Goal: Task Accomplishment & Management: Manage account settings

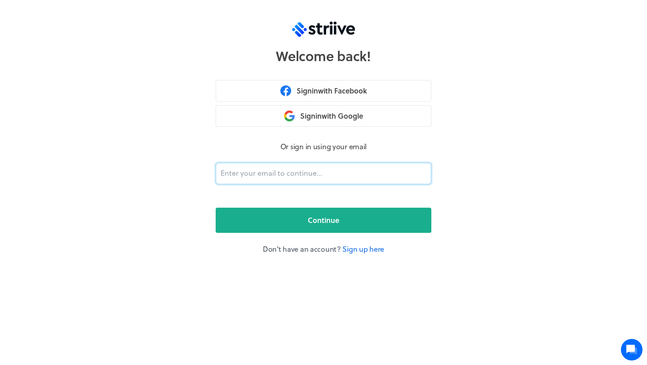
click at [301, 175] on input "email" at bounding box center [324, 174] width 216 height 22
type input "[EMAIL_ADDRESS][DOMAIN_NAME]"
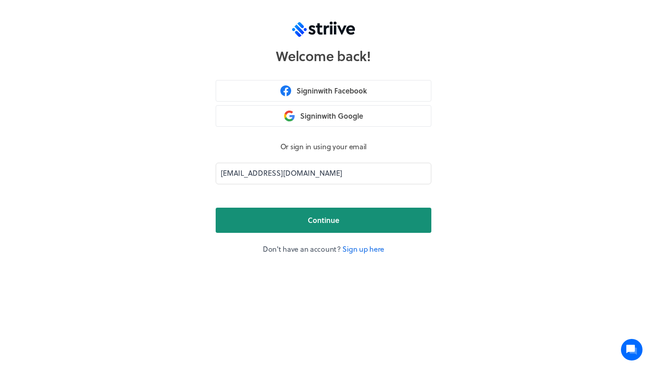
click at [301, 219] on button "Continue" at bounding box center [324, 219] width 216 height 25
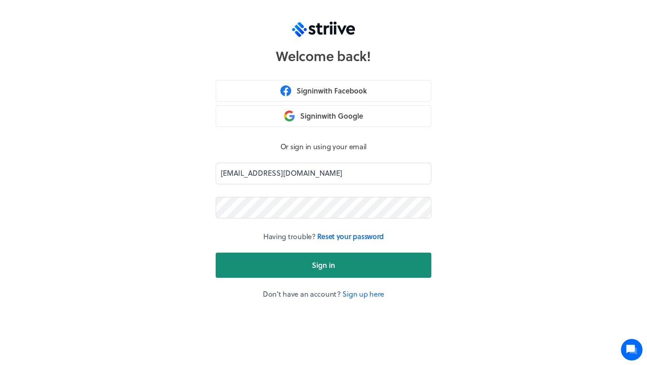
click at [307, 271] on button "Sign in" at bounding box center [324, 264] width 216 height 25
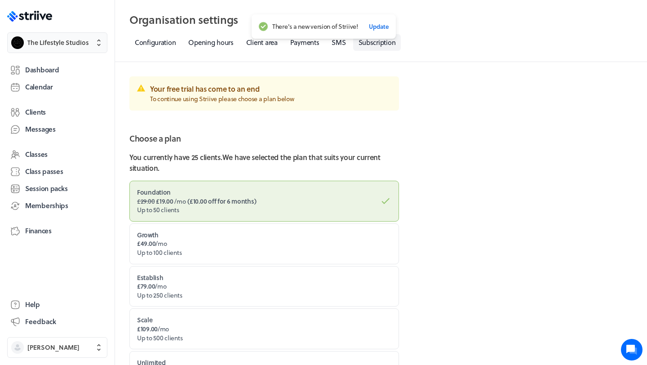
click at [97, 47] on button "The Lifestyle Studios" at bounding box center [57, 42] width 100 height 21
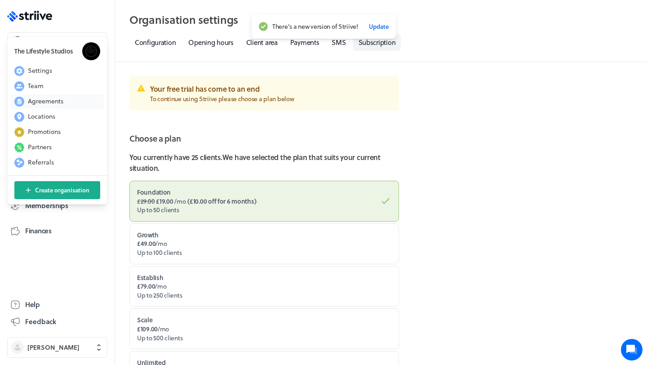
click at [34, 99] on span "Agreements" at bounding box center [45, 101] width 35 height 9
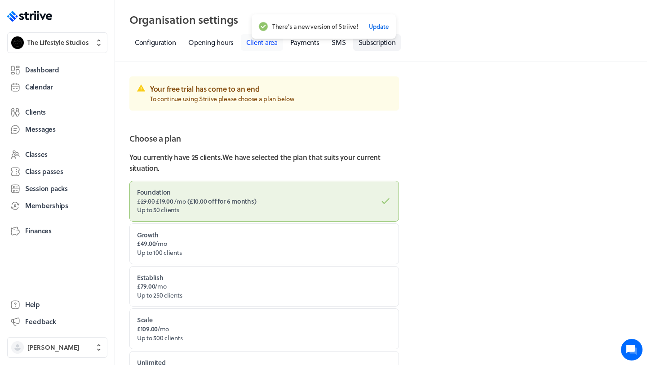
click at [279, 44] on link "Client area" at bounding box center [262, 42] width 42 height 17
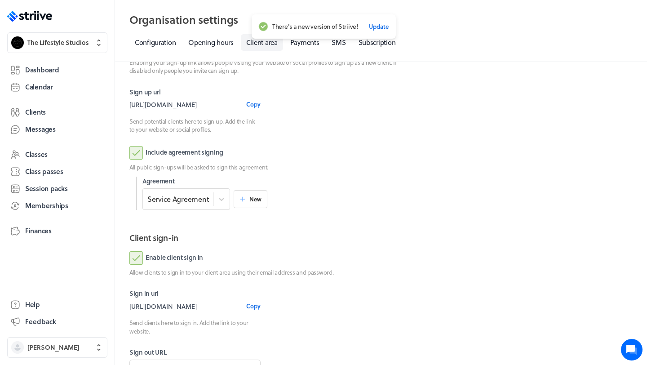
scroll to position [170, 0]
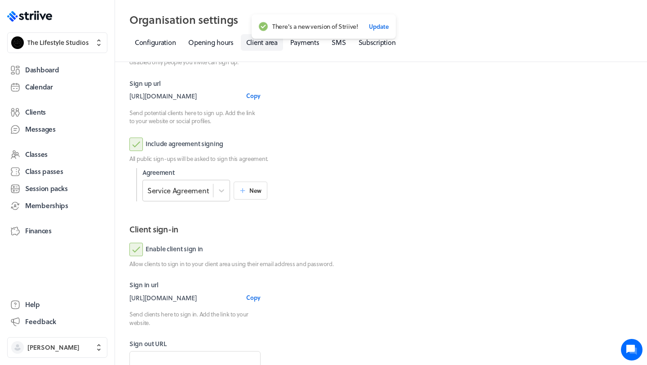
click at [190, 192] on div "Service Agreement" at bounding box center [178, 190] width 62 height 10
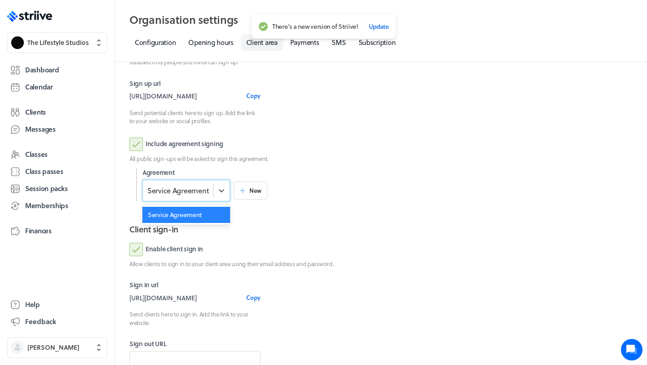
click at [190, 216] on div "Service Agreement" at bounding box center [186, 215] width 88 height 16
